Goal: Navigation & Orientation: Find specific page/section

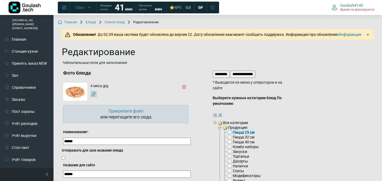
click at [114, 23] on link "Список блюд" at bounding box center [111, 22] width 26 height 4
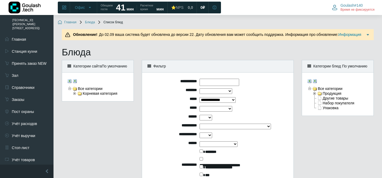
click at [92, 22] on link "Блюда" at bounding box center [87, 22] width 16 height 4
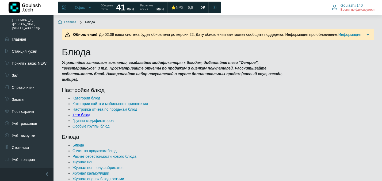
click at [84, 113] on link "Теги блюд" at bounding box center [81, 115] width 18 height 4
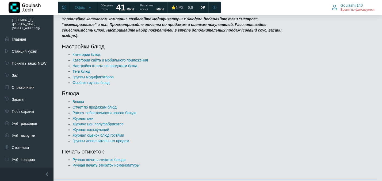
scroll to position [44, 0]
click at [129, 57] on link "Категории сайта и мобильного приложения" at bounding box center [109, 59] width 75 height 4
click at [77, 99] on link "Блюда" at bounding box center [77, 101] width 11 height 4
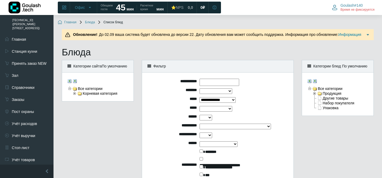
click at [219, 26] on ul "Главная Блюда Список блюд" at bounding box center [218, 24] width 320 height 10
